Goal: Task Accomplishment & Management: Manage account settings

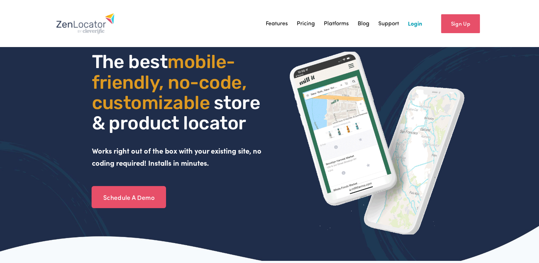
click at [414, 22] on link "Login" at bounding box center [415, 23] width 14 height 11
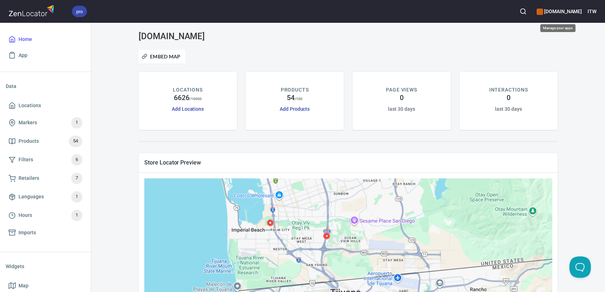
click at [568, 11] on h6 "www.paslode.com" at bounding box center [559, 11] width 45 height 8
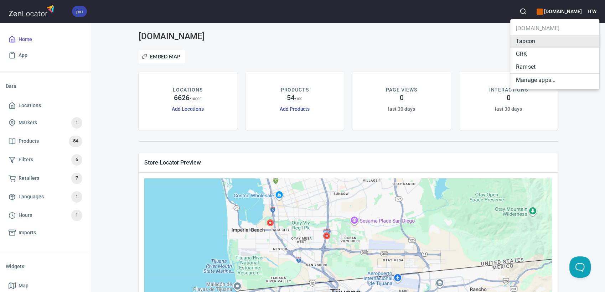
click at [406, 47] on div at bounding box center [302, 146] width 605 height 292
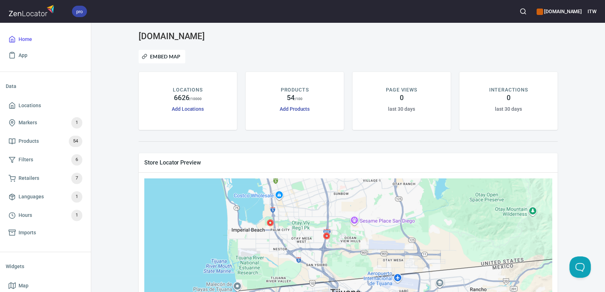
click at [118, 130] on div "www.paslode.com Embed Map LOCATIONS 6626 / 10000 Add Locations PRODUCTS 54 / 10…" at bounding box center [348, 223] width 497 height 384
click at [569, 37] on div "www.paslode.com Embed Map LOCATIONS 6626 / 10000 Add Locations PRODUCTS 54 / 10…" at bounding box center [348, 223] width 497 height 384
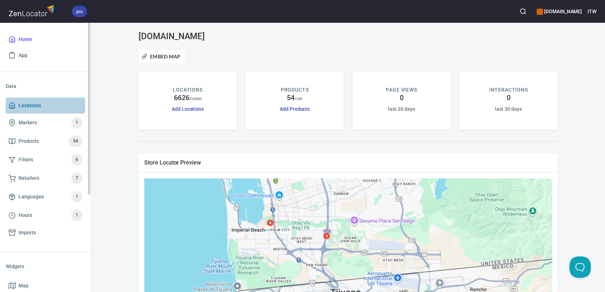
click at [19, 107] on span "Locations" at bounding box center [30, 105] width 22 height 9
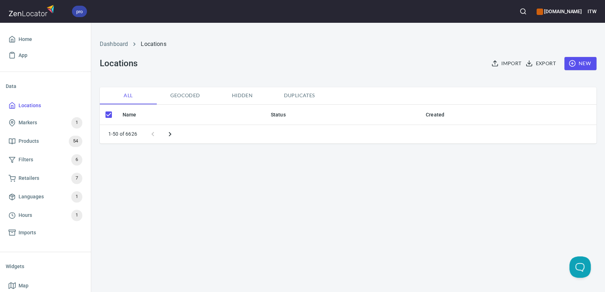
checkbox input "false"
